Goal: Task Accomplishment & Management: Manage account settings

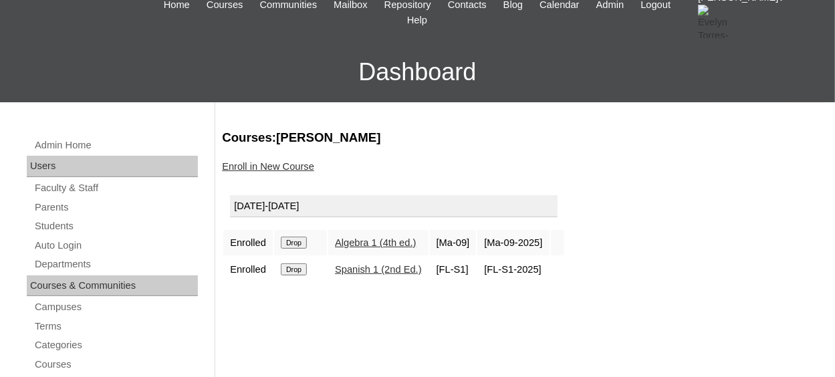
scroll to position [67, 0]
click at [82, 229] on link "Students" at bounding box center [115, 226] width 164 height 17
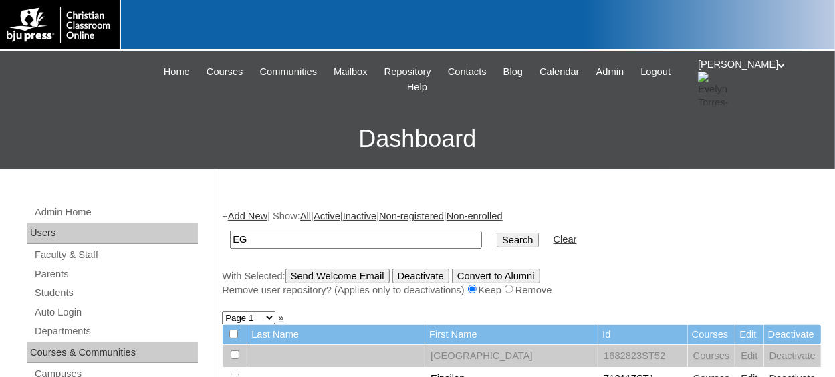
type input "E"
click at [321, 247] on input "text" at bounding box center [356, 240] width 252 height 18
type input "78324339st6"
click at [497, 238] on input "Search" at bounding box center [517, 240] width 41 height 15
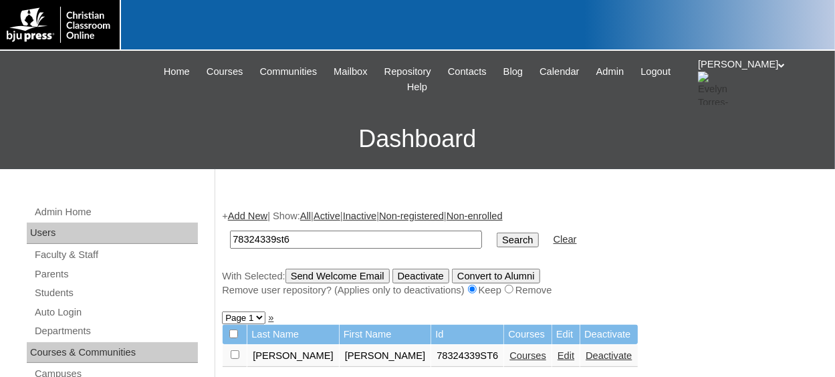
click at [233, 354] on input "checkbox" at bounding box center [235, 354] width 9 height 9
checkbox input "true"
click at [366, 275] on input "Send Welcome Email" at bounding box center [337, 276] width 104 height 15
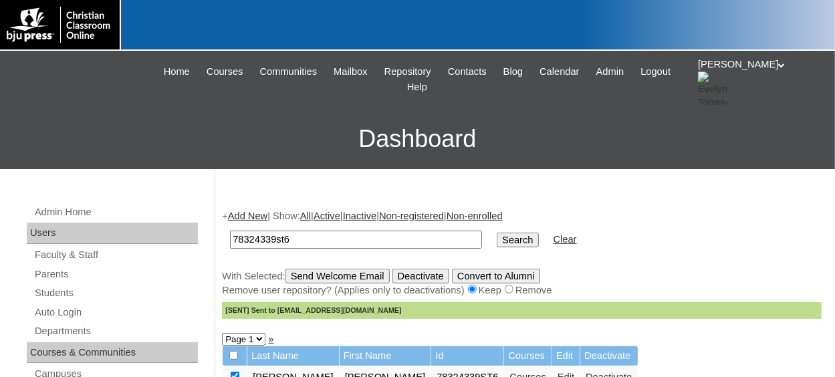
drag, startPoint x: 295, startPoint y: 241, endPoint x: 247, endPoint y: 237, distance: 48.2
click at [230, 239] on input "78324339st6" at bounding box center [356, 240] width 252 height 18
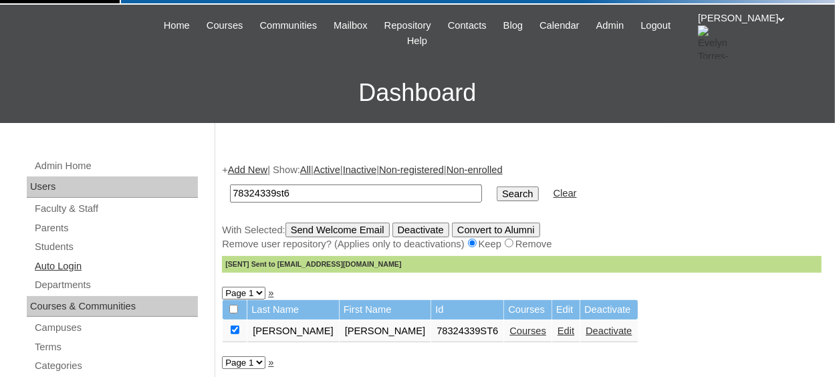
scroll to position [67, 0]
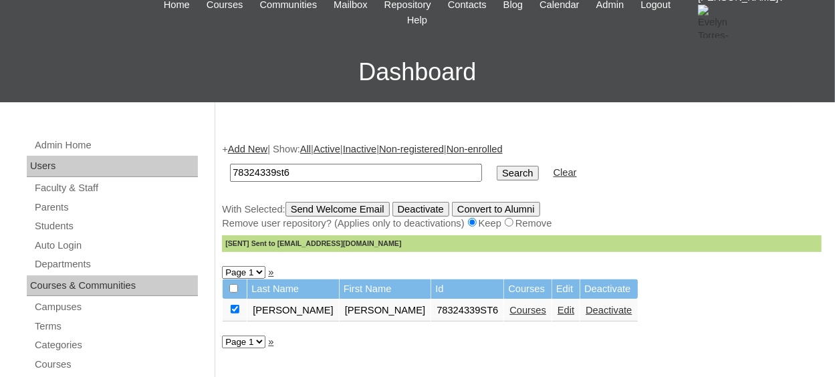
click at [307, 173] on input "78324339st6" at bounding box center [356, 173] width 252 height 18
type input "78324339st"
click at [497, 166] on input "Search" at bounding box center [517, 173] width 41 height 15
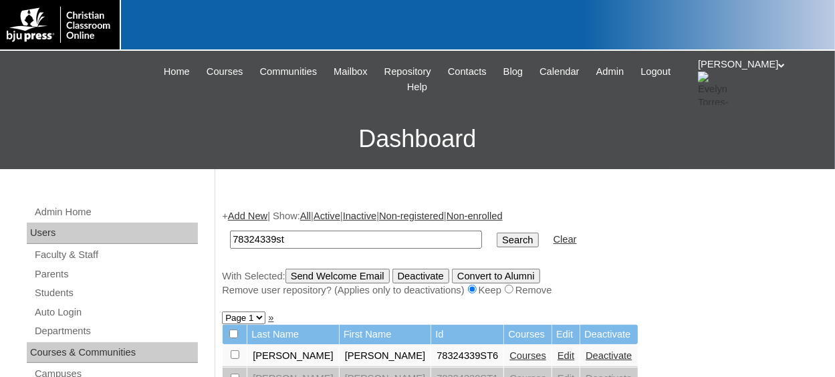
click at [497, 237] on input "Search" at bounding box center [517, 240] width 41 height 15
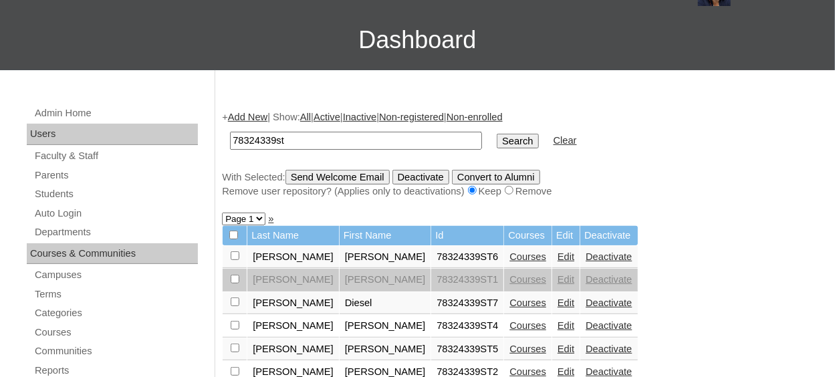
scroll to position [134, 0]
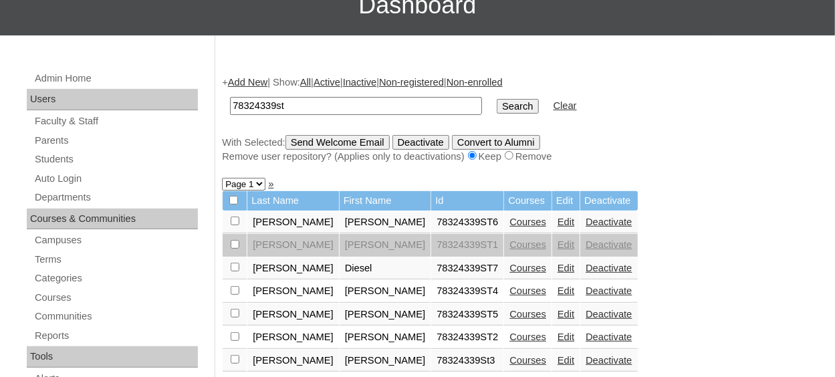
click at [497, 106] on input "Search" at bounding box center [517, 106] width 41 height 15
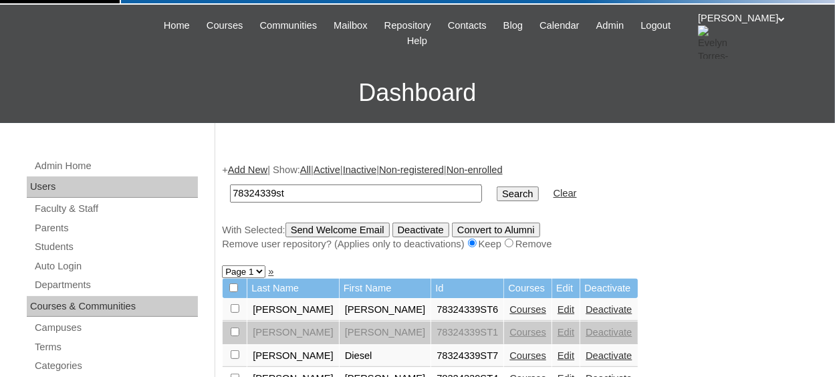
scroll to position [67, 0]
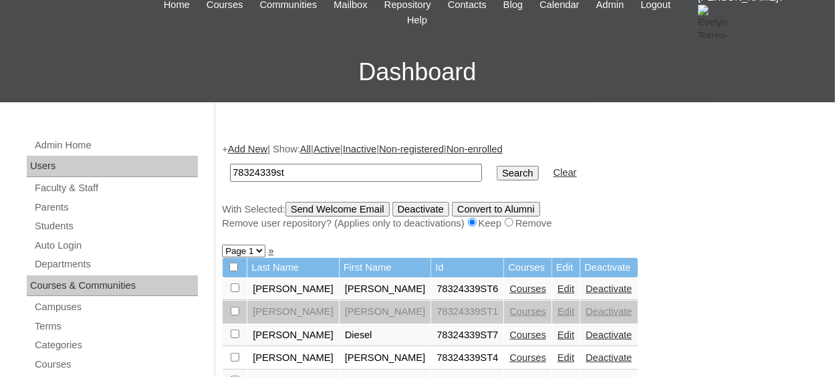
click at [316, 174] on input "78324339st" at bounding box center [356, 173] width 252 height 18
type input "78324339st7"
click at [497, 166] on input "Search" at bounding box center [517, 173] width 41 height 15
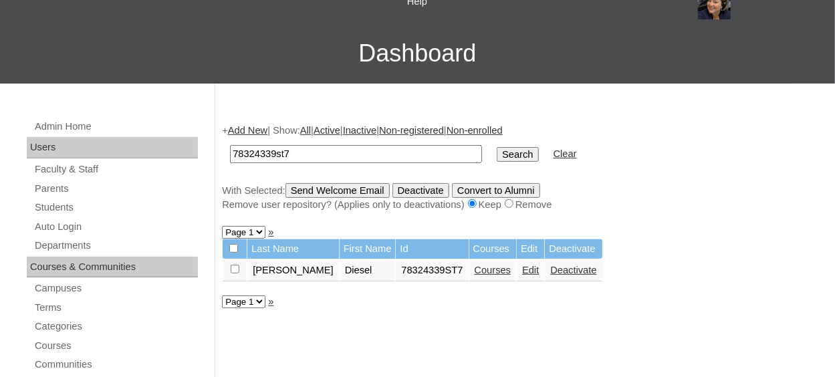
scroll to position [134, 0]
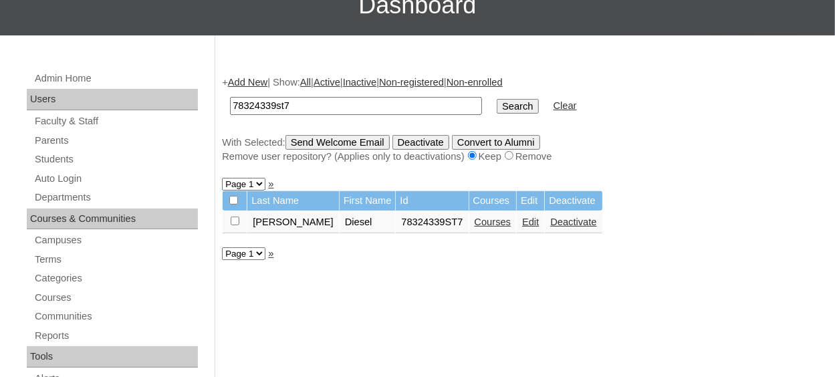
click at [237, 220] on input "checkbox" at bounding box center [235, 221] width 9 height 9
checkbox input "true"
click at [321, 144] on input "Send Welcome Email" at bounding box center [337, 142] width 104 height 15
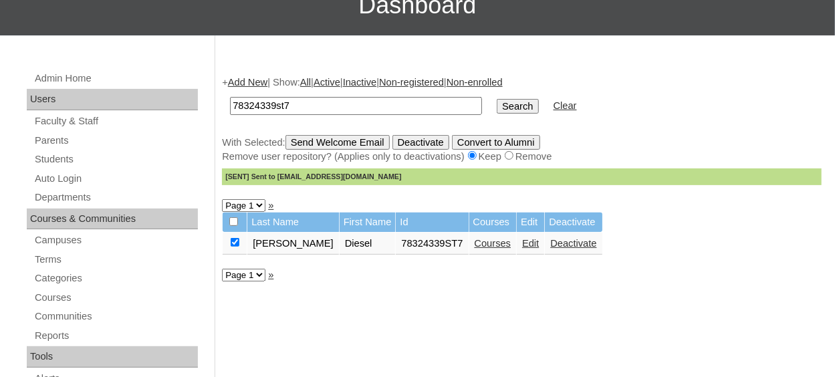
click at [299, 103] on input "78324339st7" at bounding box center [356, 106] width 252 height 18
type input "78324339"
click at [50, 138] on link "Parents" at bounding box center [115, 140] width 164 height 17
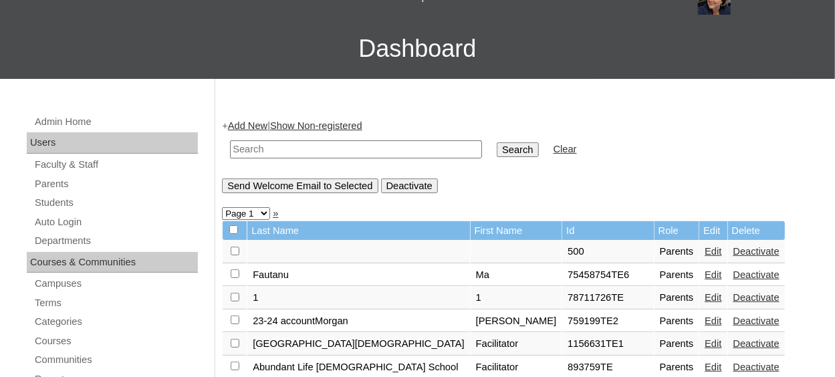
scroll to position [67, 0]
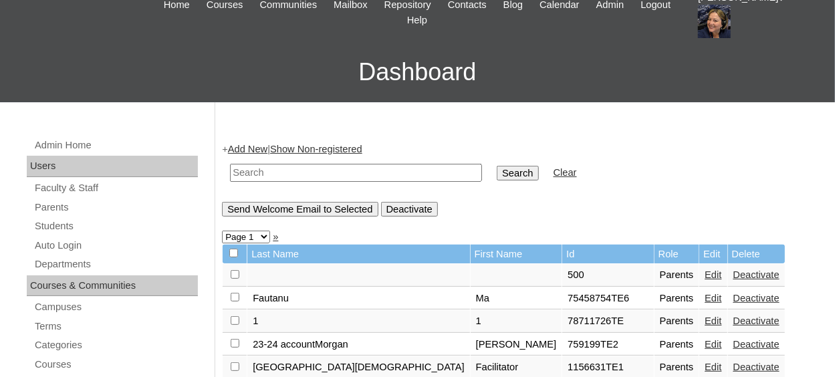
click at [364, 174] on input "text" at bounding box center [356, 173] width 252 height 18
paste input "78324339st6"
type input "78324339"
click at [497, 166] on input "Search" at bounding box center [517, 173] width 41 height 15
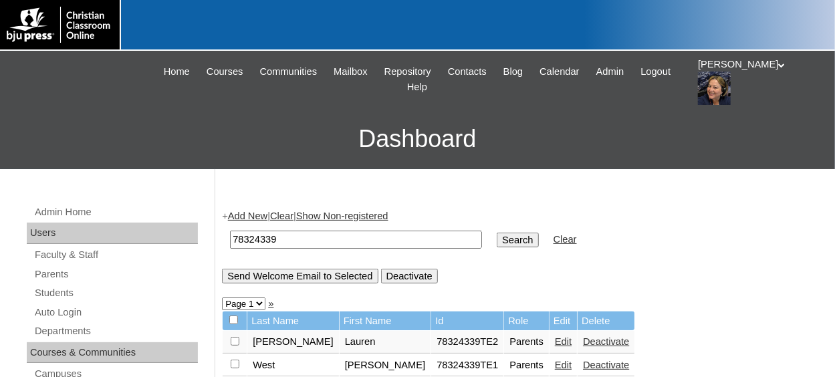
click at [779, 68] on icon at bounding box center [782, 65] width 7 height 5
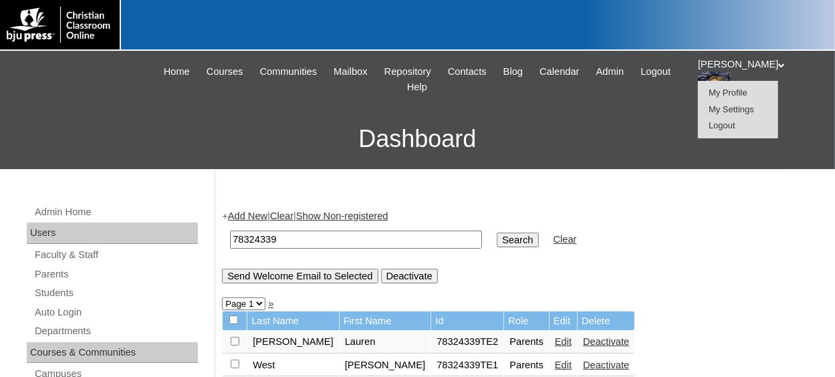
click at [733, 128] on span "Logout" at bounding box center [721, 125] width 27 height 10
